Goal: Obtain resource: Obtain resource

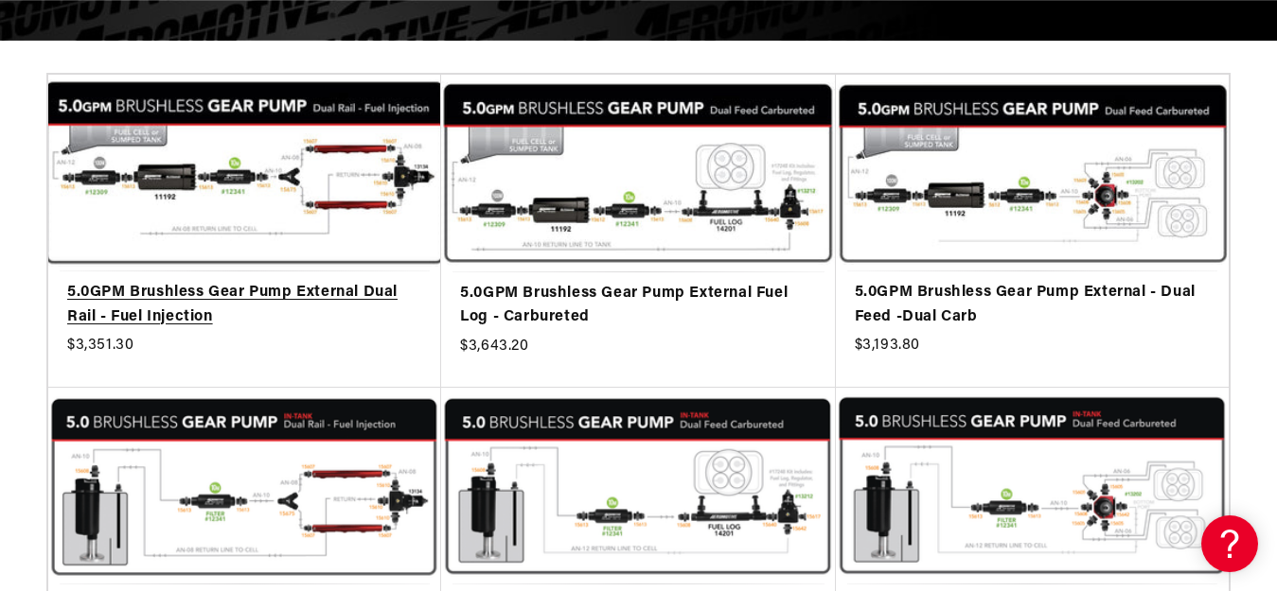
scroll to position [0, 2212]
click at [226, 308] on link "5.0GPM Brushless Gear Pump External Dual Rail - Fuel Injection" at bounding box center [244, 305] width 355 height 48
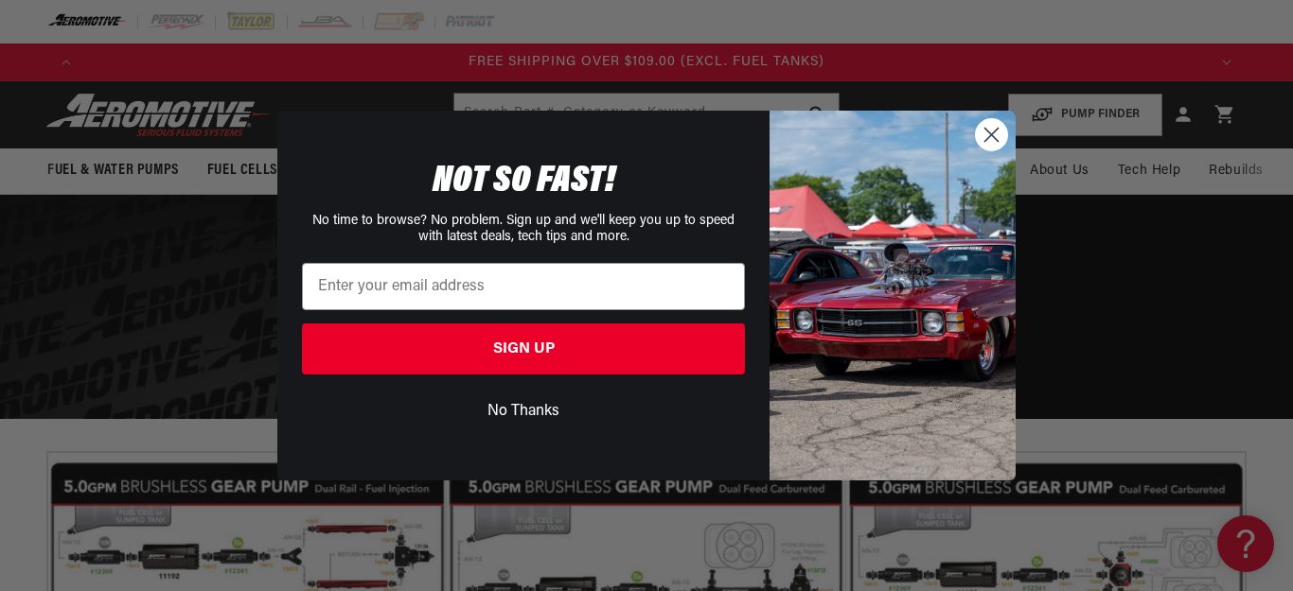
scroll to position [0, 1122]
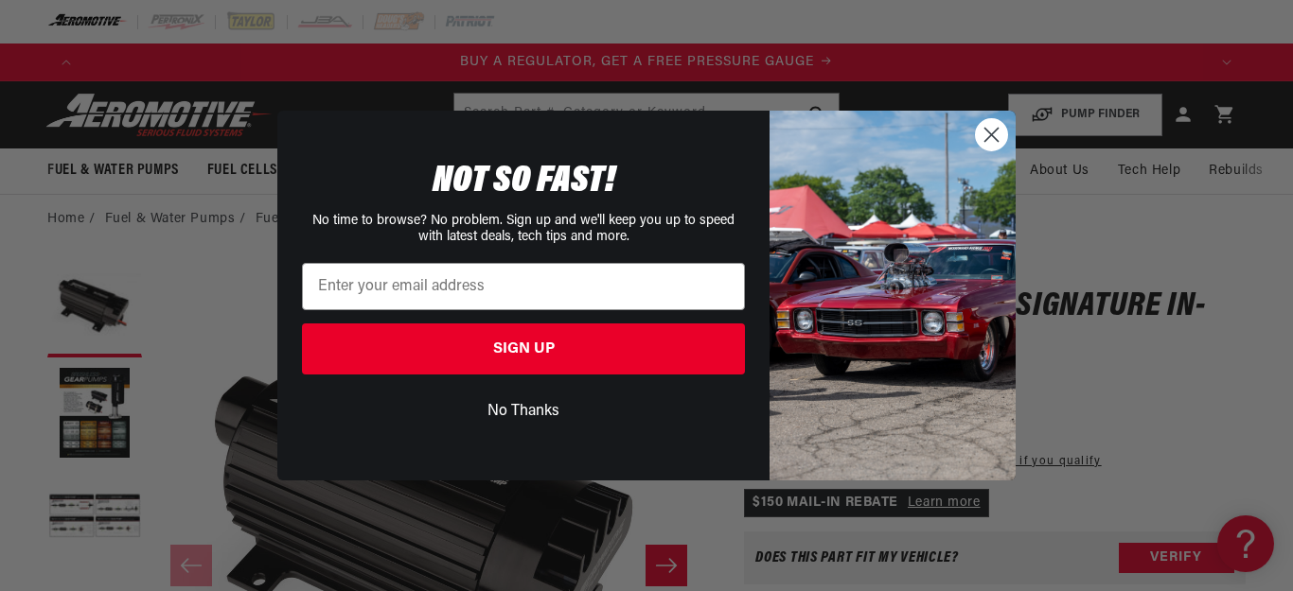
click at [988, 139] on icon "Close dialog" at bounding box center [991, 135] width 13 height 13
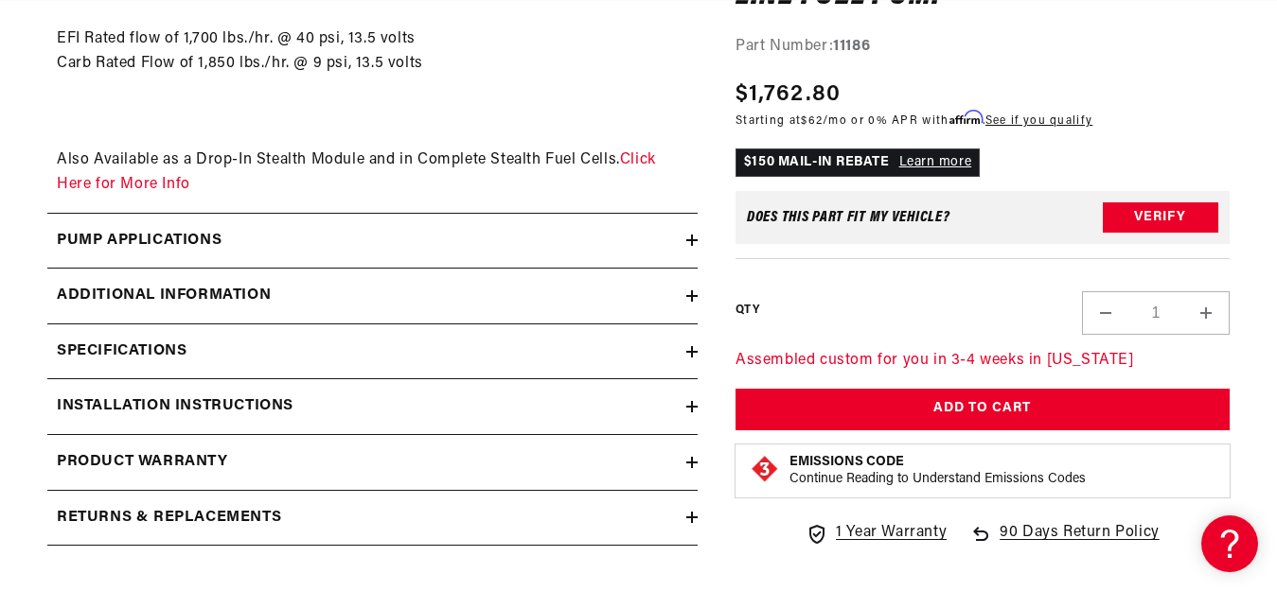
click at [374, 402] on div "Installation Instructions" at bounding box center [366, 407] width 639 height 25
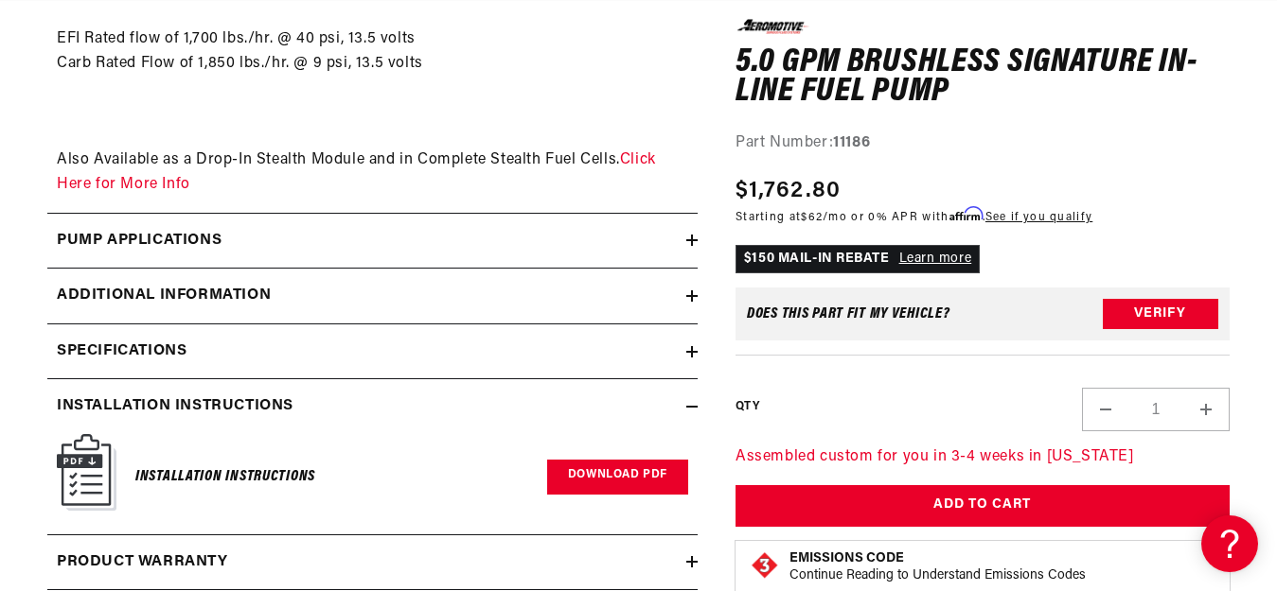
click at [607, 487] on link "Download PDF" at bounding box center [617, 477] width 141 height 35
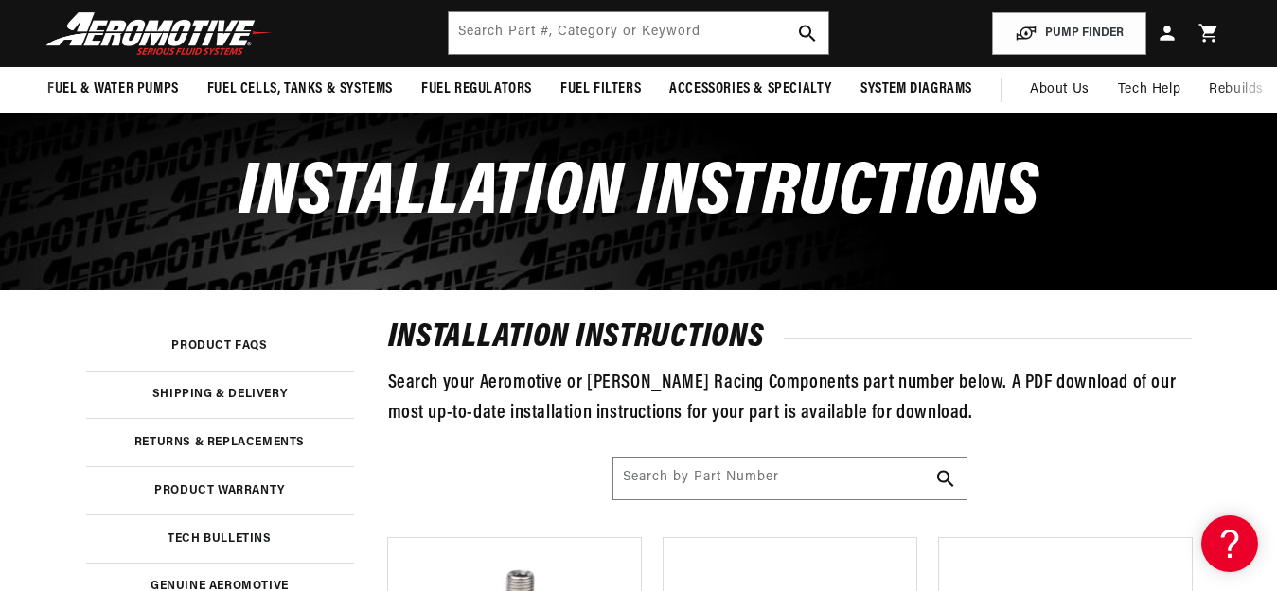
scroll to position [379, 0]
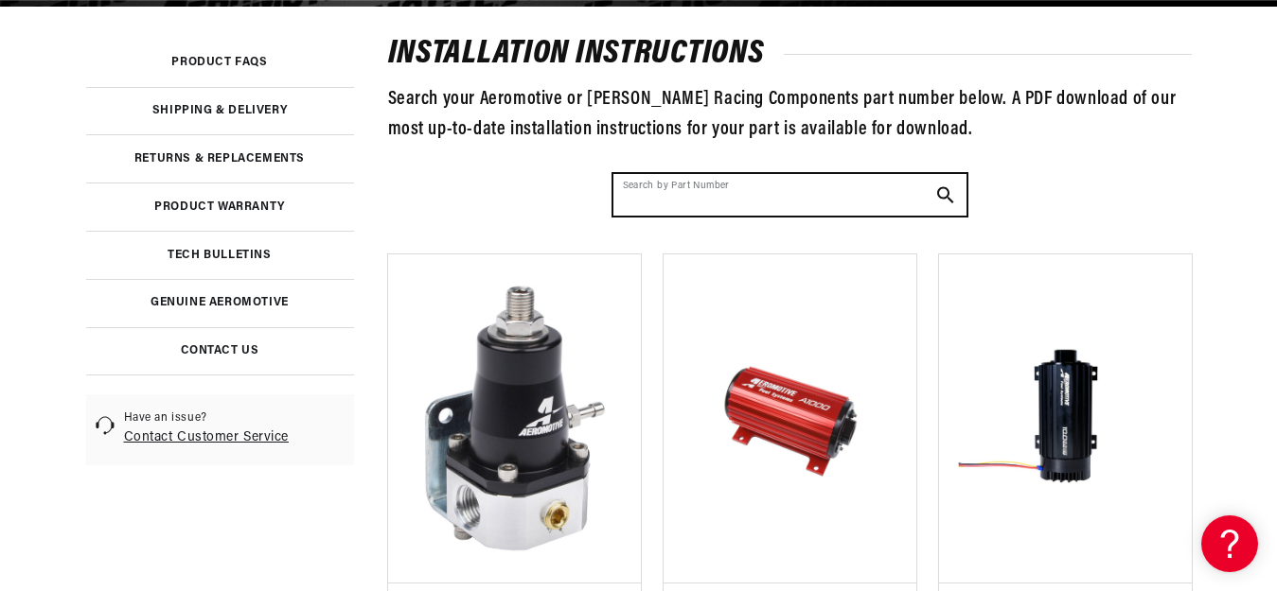
click at [693, 197] on input "Search by Part Number" at bounding box center [789, 195] width 353 height 42
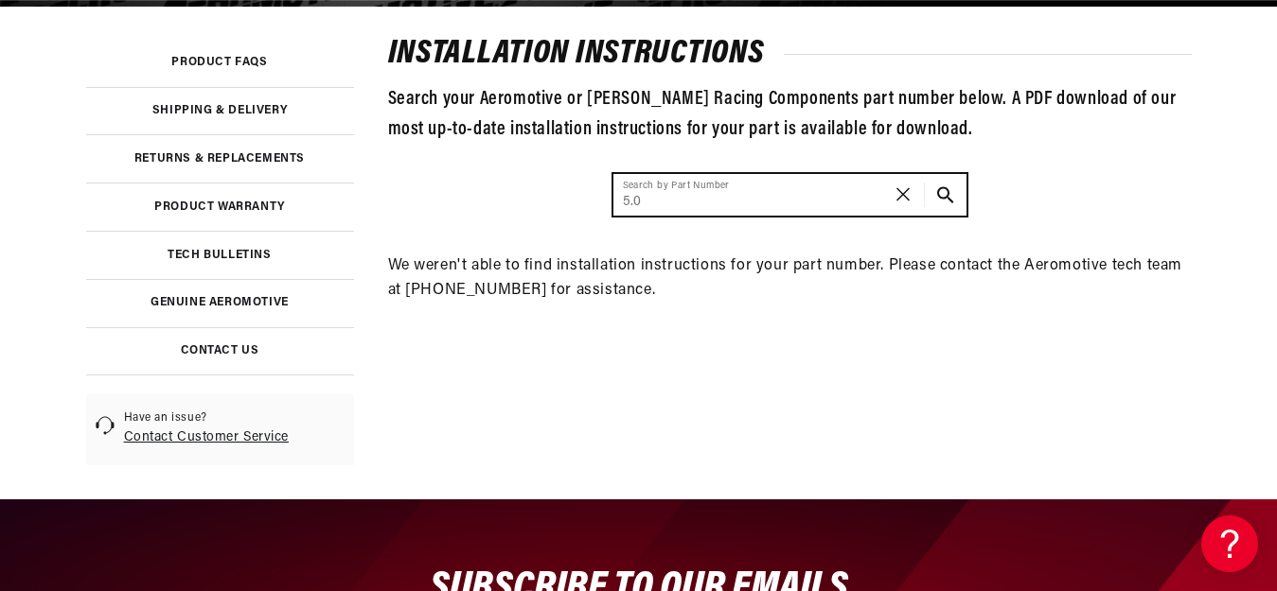
scroll to position [0, 0]
type input "5"
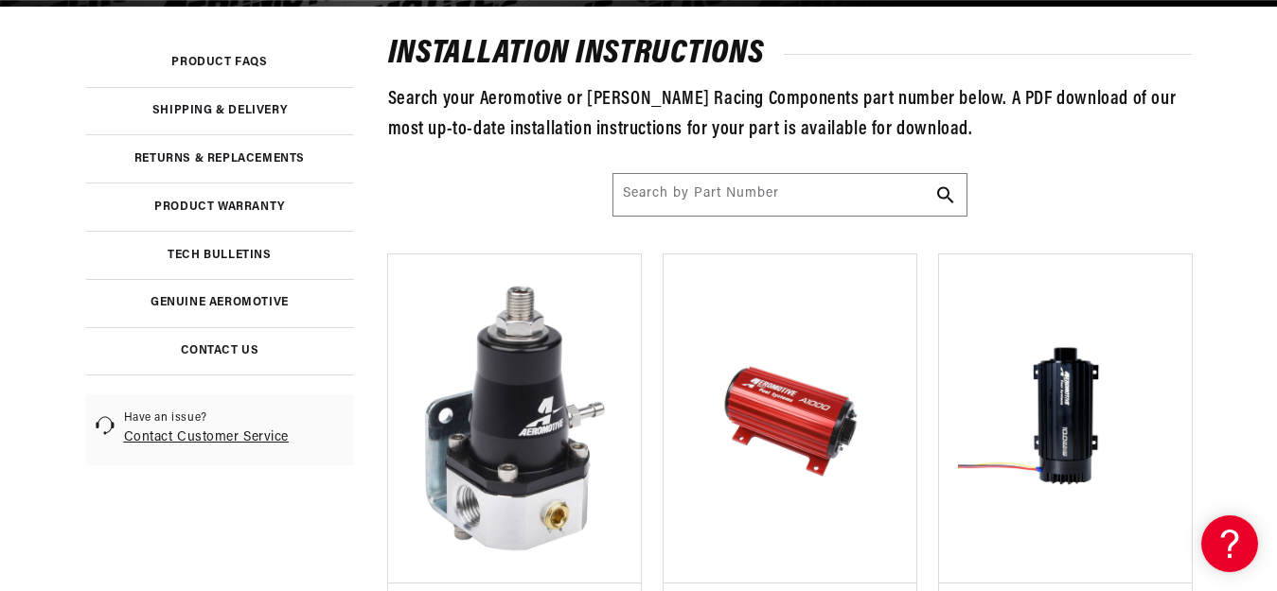
click at [1077, 442] on img at bounding box center [1064, 419] width 221 height 299
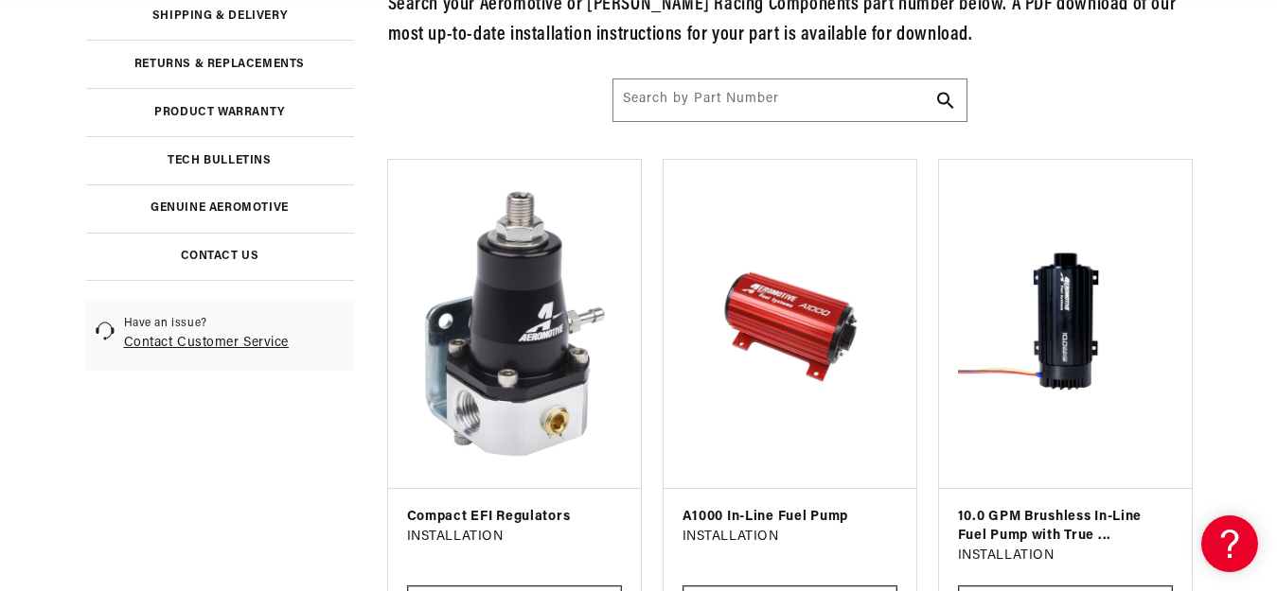
scroll to position [662, 0]
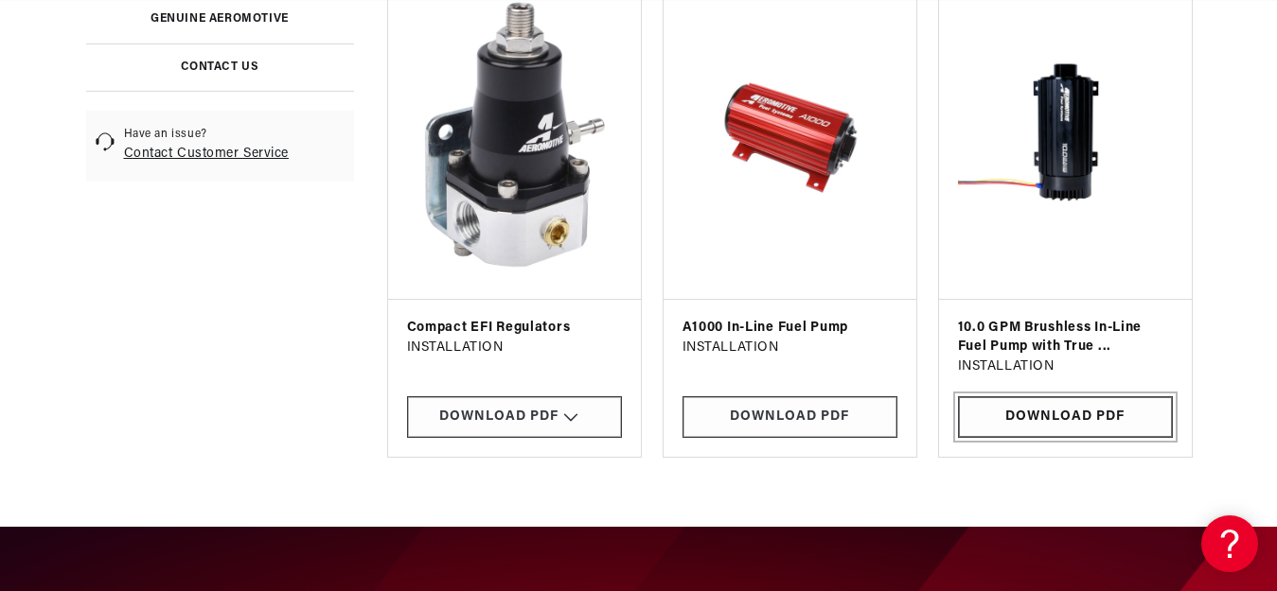
click at [1063, 407] on link "Download PDF" at bounding box center [1065, 418] width 215 height 43
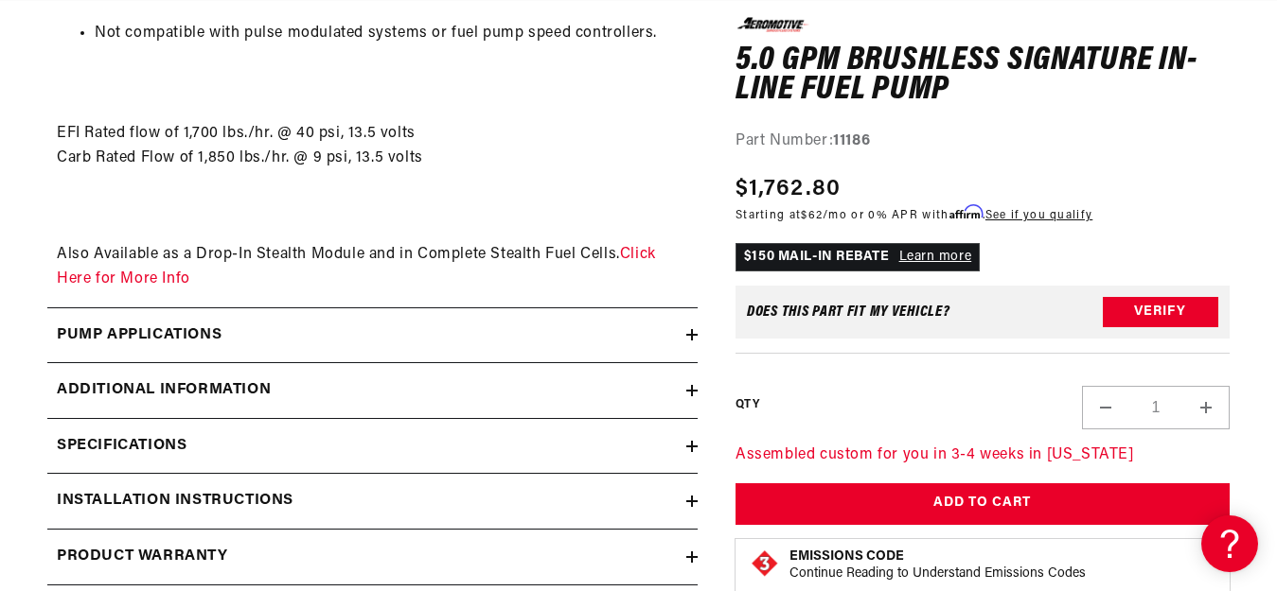
scroll to position [3028, 0]
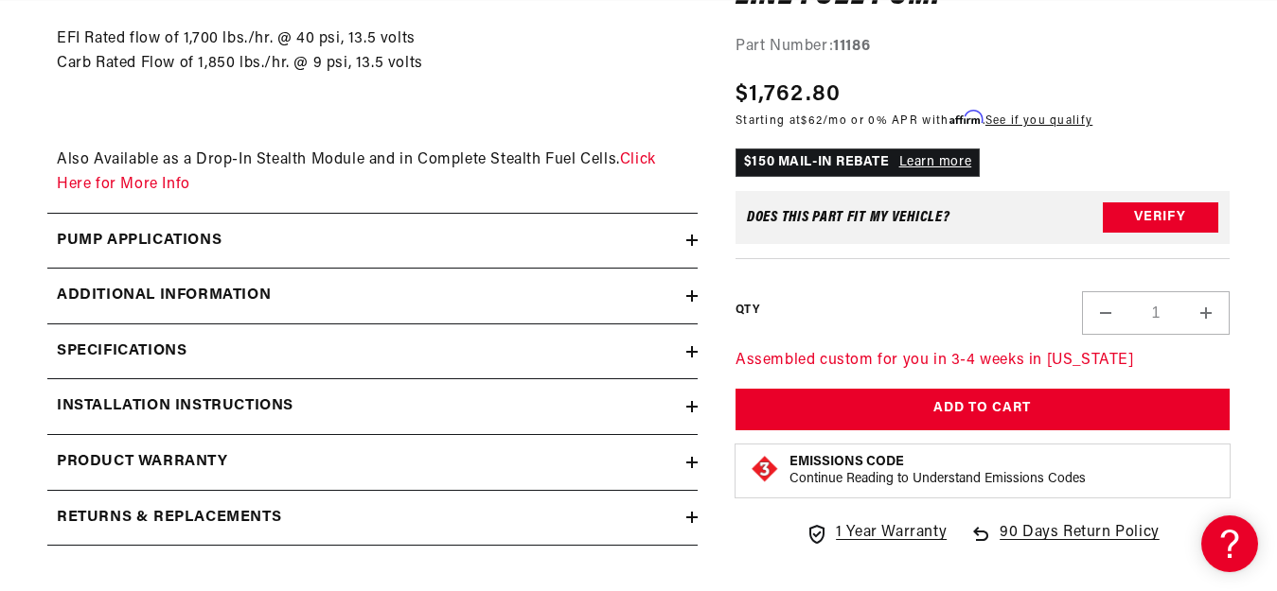
click at [633, 355] on div "Specifications" at bounding box center [366, 352] width 639 height 25
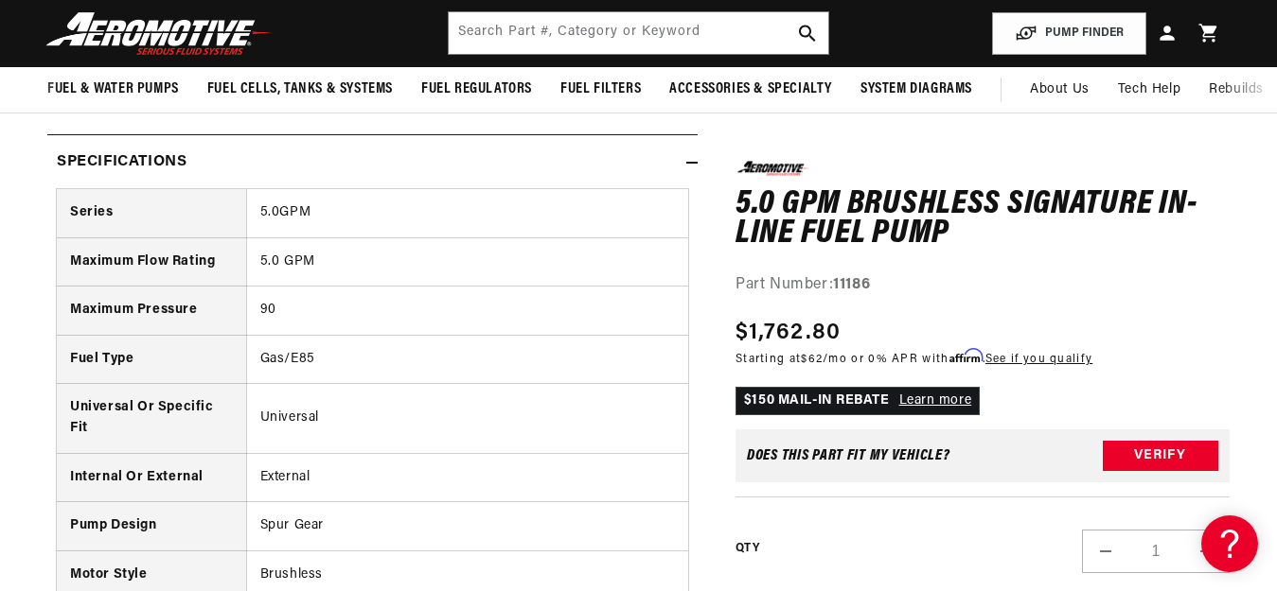
scroll to position [2839, 0]
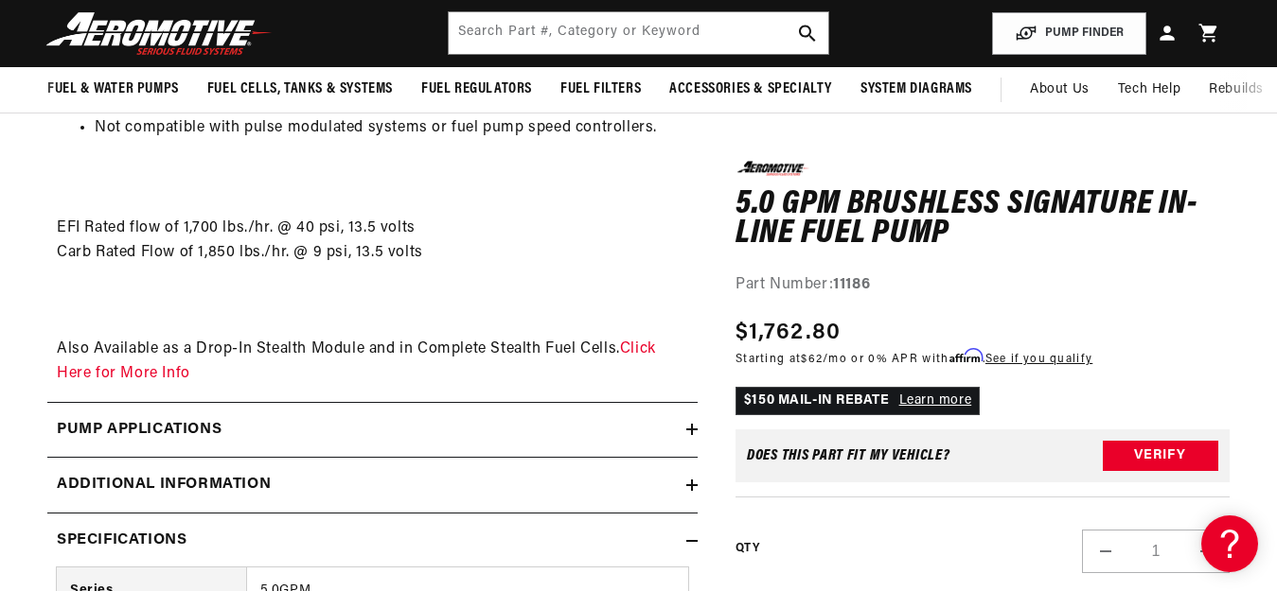
click at [691, 537] on icon at bounding box center [691, 541] width 11 height 11
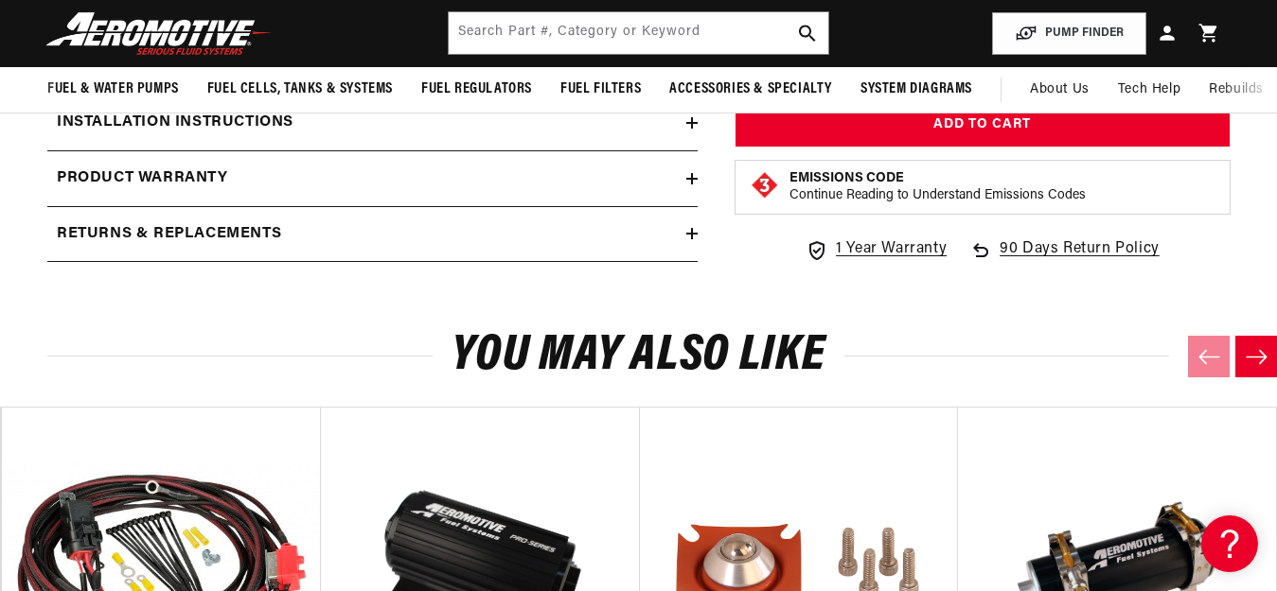
scroll to position [3217, 0]
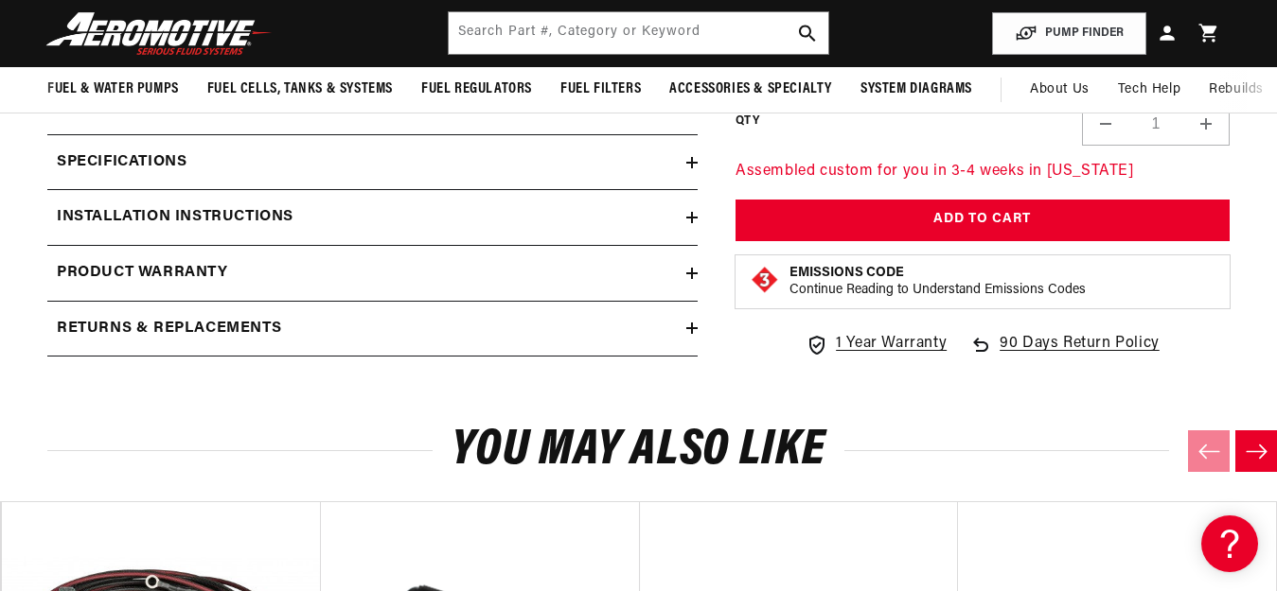
click at [686, 213] on icon at bounding box center [691, 217] width 11 height 11
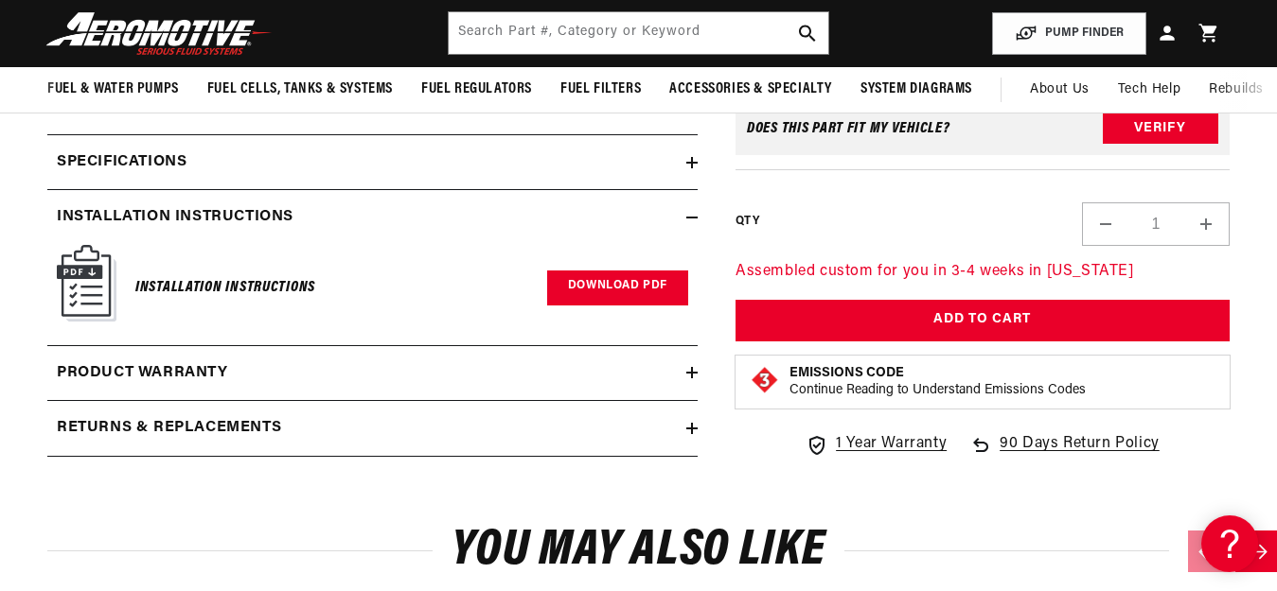
click at [605, 290] on link "Download PDF" at bounding box center [617, 288] width 141 height 35
